Goal: Task Accomplishment & Management: Manage account settings

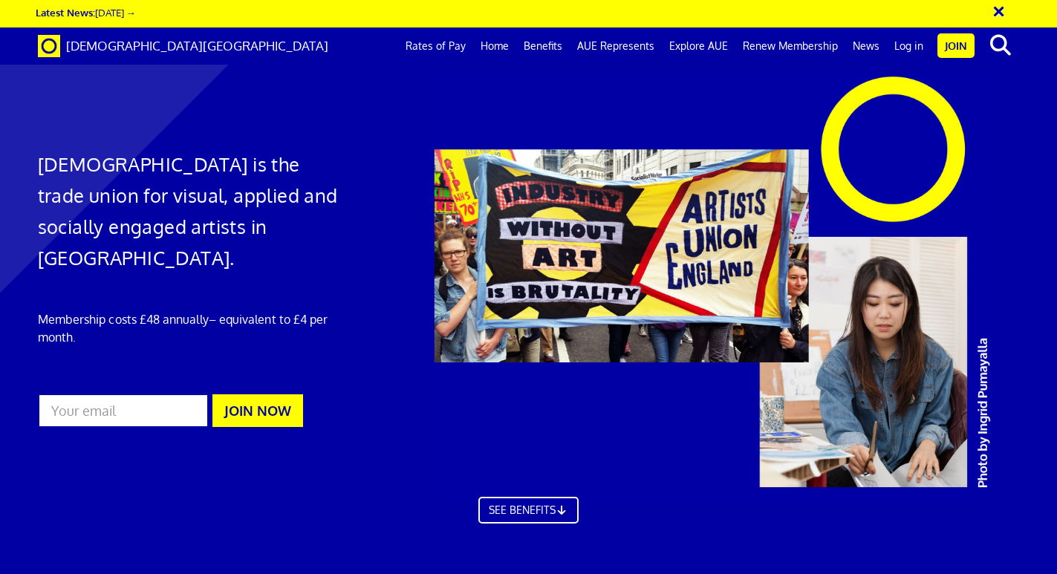
scroll to position [4292, 0]
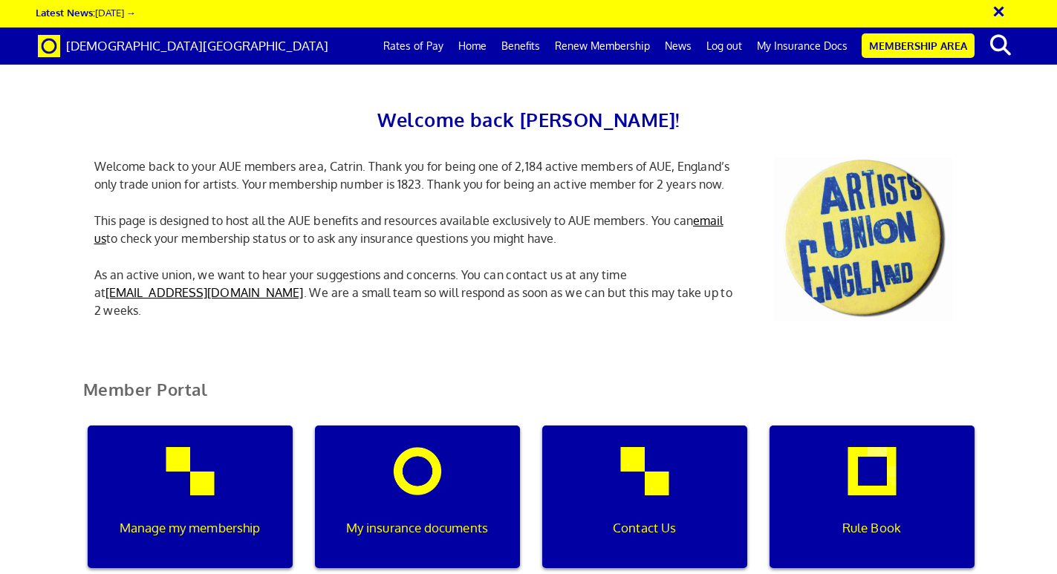
scroll to position [171, 0]
click at [197, 426] on div "Manage my membership" at bounding box center [190, 497] width 205 height 143
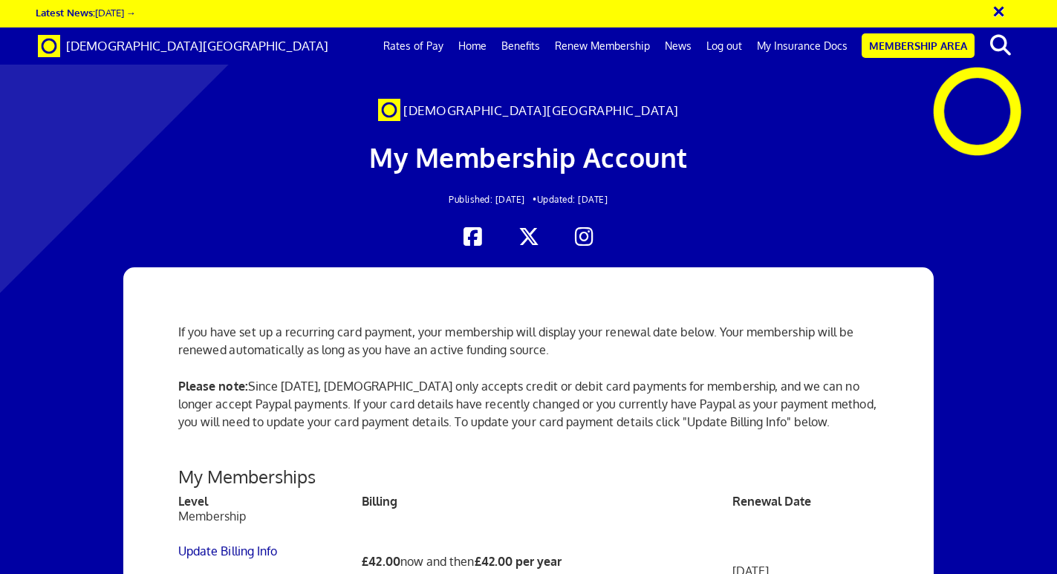
scroll to position [30, 0]
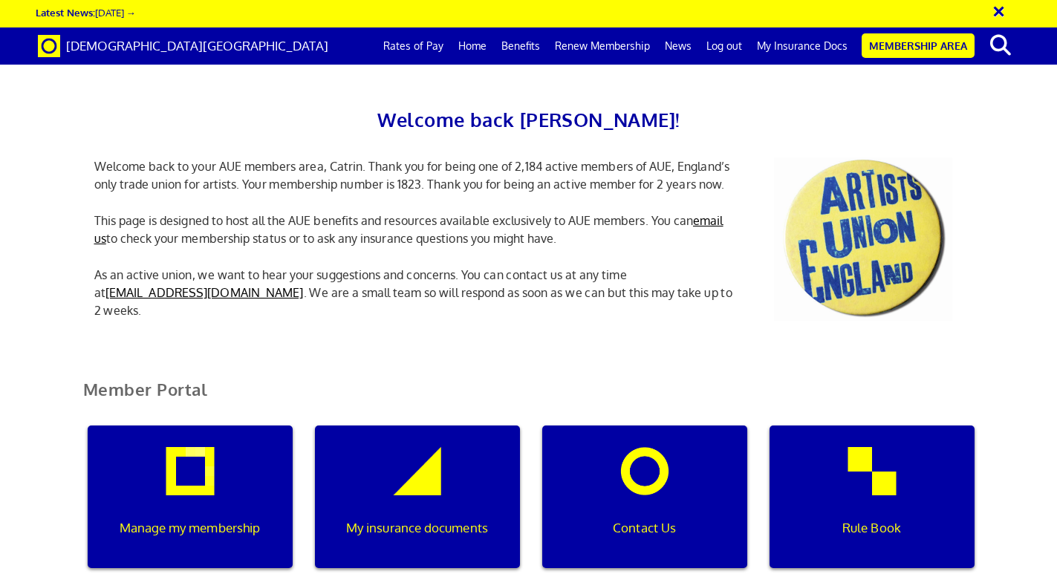
scroll to position [0, 4]
click at [408, 426] on div "My insurance documents" at bounding box center [417, 497] width 205 height 143
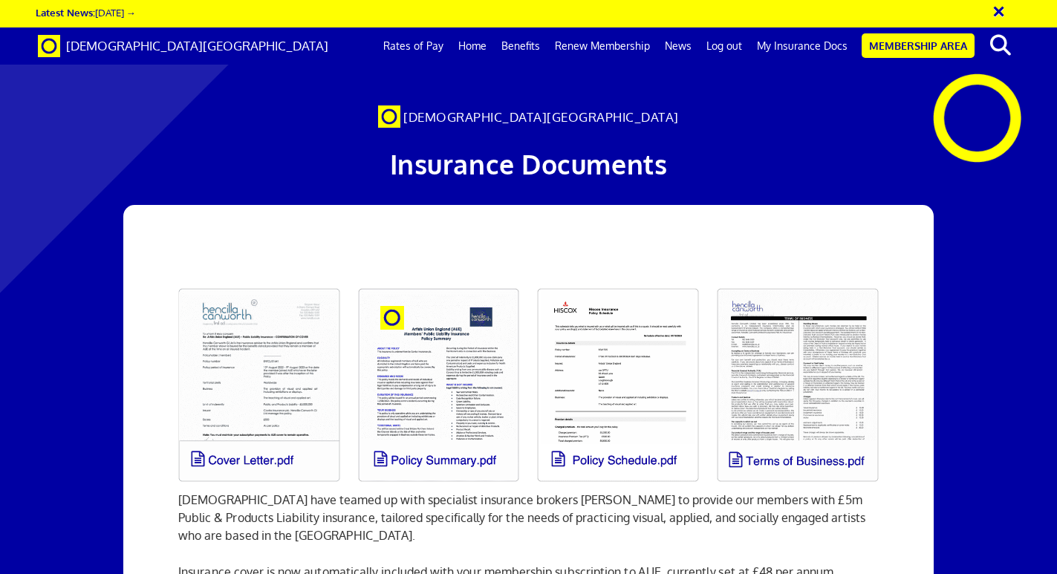
scroll to position [154, 0]
click at [270, 279] on link at bounding box center [259, 385] width 180 height 212
